Goal: Task Accomplishment & Management: Use online tool/utility

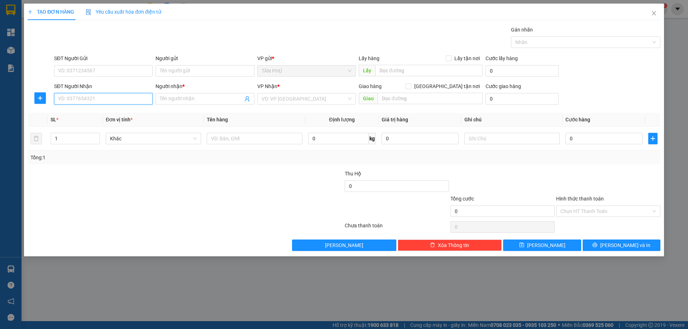
click at [121, 99] on input "SĐT Người Nhận" at bounding box center [103, 98] width 99 height 11
click at [137, 116] on div "0919168099 - A XUÂN" at bounding box center [103, 113] width 90 height 8
type input "0919168099"
type input "A XUÂN"
type input "0919168099"
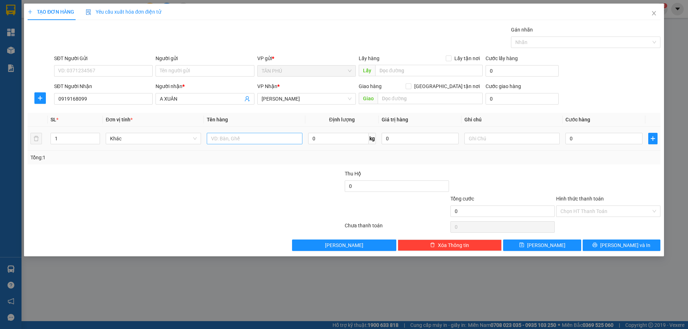
drag, startPoint x: 212, startPoint y: 131, endPoint x: 213, endPoint y: 137, distance: 5.8
click at [213, 137] on td at bounding box center [254, 139] width 101 height 24
click at [213, 137] on input "text" at bounding box center [254, 138] width 95 height 11
type input "1T"
click at [485, 138] on input "text" at bounding box center [511, 138] width 95 height 11
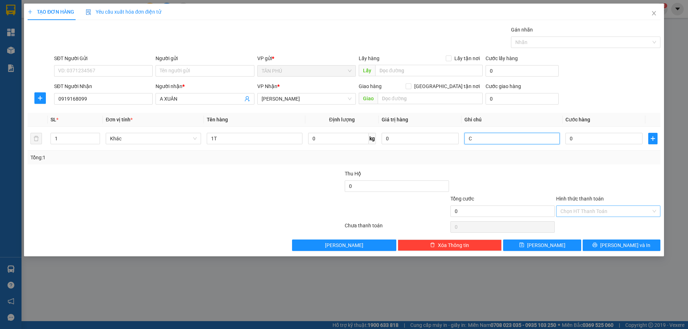
type input "C"
click at [620, 211] on input "Hình thức thanh toán" at bounding box center [605, 211] width 91 height 11
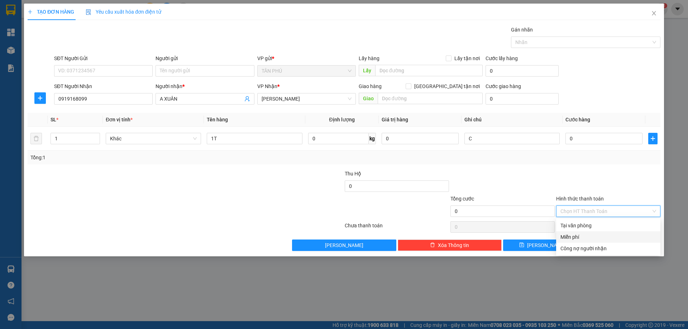
click at [616, 240] on div "Miễn phí" at bounding box center [608, 237] width 96 height 8
click at [617, 246] on span "[PERSON_NAME] và In" at bounding box center [625, 245] width 50 height 8
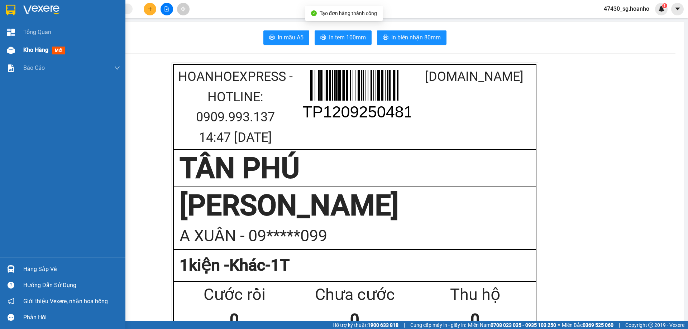
click at [28, 49] on span "Kho hàng" at bounding box center [35, 50] width 25 height 7
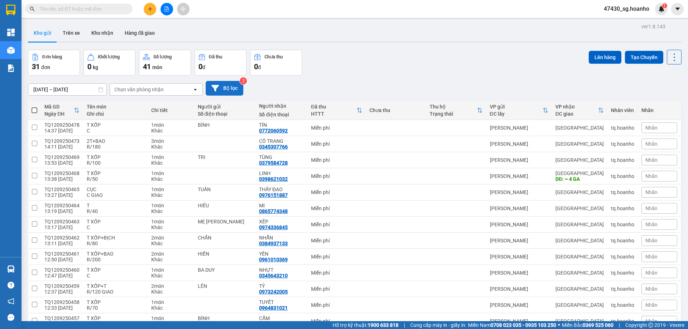
click at [228, 91] on button "Bộ lọc" at bounding box center [225, 88] width 38 height 15
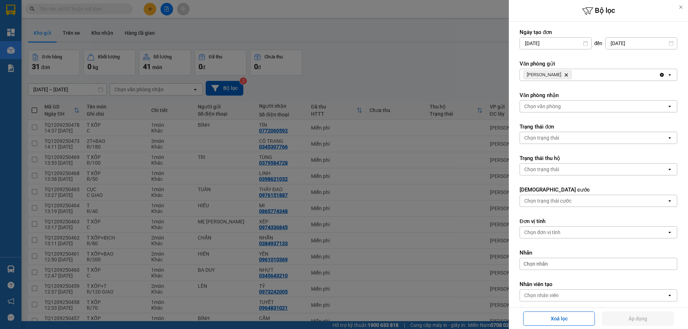
click at [564, 74] on icon "Delete" at bounding box center [566, 75] width 4 height 4
click at [556, 74] on div "Chọn văn phòng" at bounding box center [542, 74] width 37 height 7
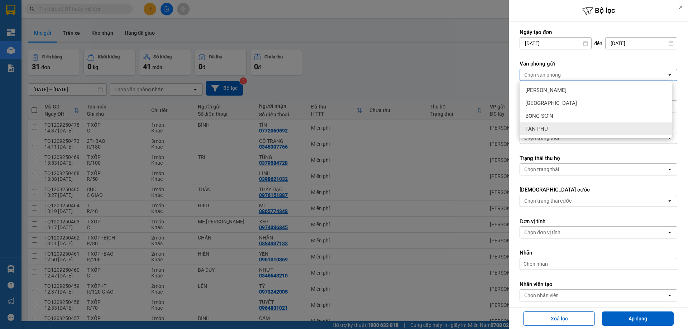
click at [563, 129] on div "TÂN PHÚ" at bounding box center [595, 129] width 152 height 13
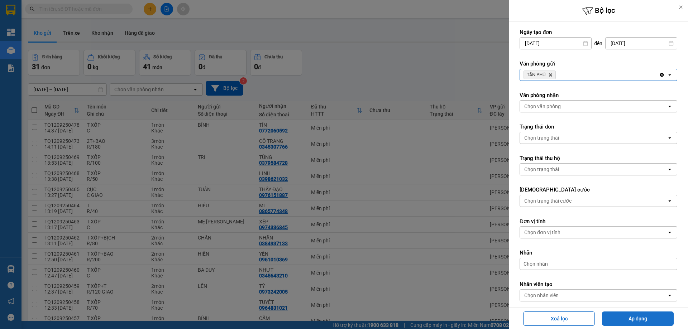
click at [619, 320] on button "Áp dụng" at bounding box center [638, 319] width 72 height 14
